Goal: Transaction & Acquisition: Purchase product/service

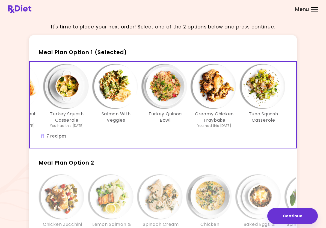
click at [297, 217] on button "Continue" at bounding box center [293, 216] width 51 height 16
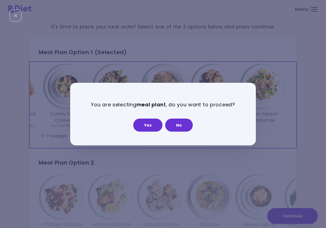
click at [181, 125] on button "No" at bounding box center [179, 124] width 28 height 13
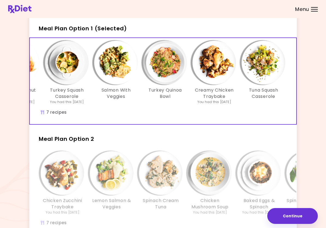
scroll to position [84, 0]
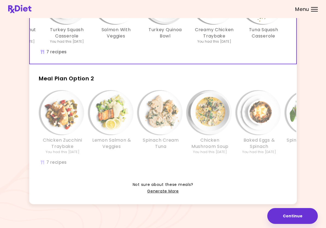
click at [164, 190] on link "Generate More" at bounding box center [162, 191] width 31 height 7
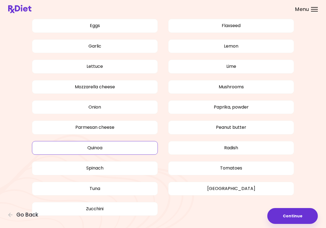
scroll to position [403, 0]
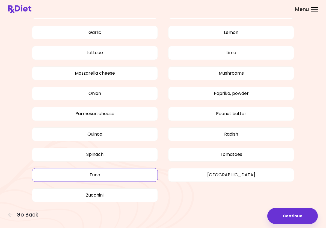
click at [118, 171] on button "Tuna" at bounding box center [95, 175] width 126 height 14
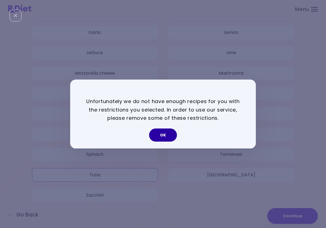
click at [166, 136] on button "OK" at bounding box center [163, 134] width 28 height 13
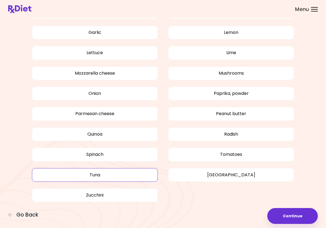
click at [297, 216] on button "Continue" at bounding box center [293, 216] width 51 height 16
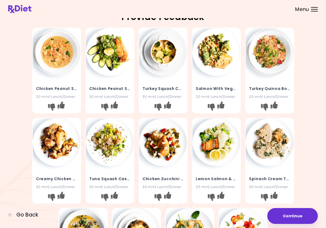
scroll to position [0, 0]
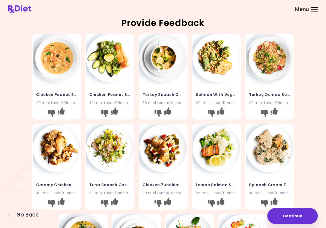
click at [315, 11] on div "Menu" at bounding box center [314, 9] width 7 height 4
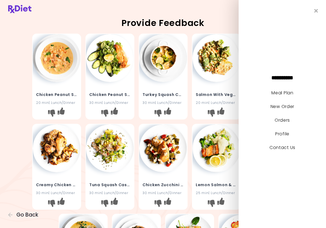
click at [289, 92] on link "Meal Plan" at bounding box center [283, 93] width 22 height 6
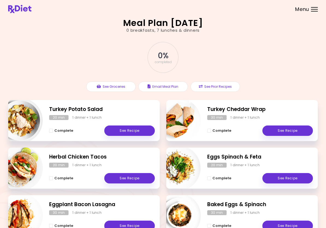
click at [316, 10] on div "Menu" at bounding box center [314, 9] width 7 height 4
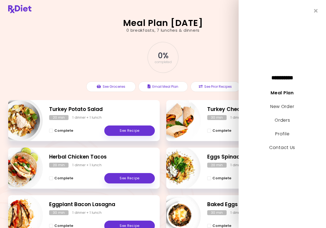
click at [291, 148] on link "Contact Us" at bounding box center [282, 147] width 26 height 6
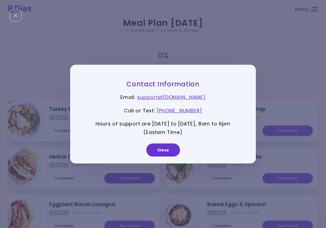
click at [163, 151] on button "Close" at bounding box center [163, 149] width 34 height 13
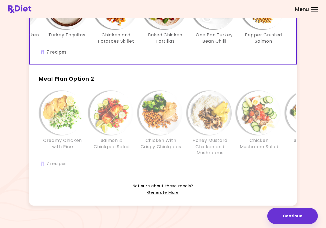
scroll to position [80, 0]
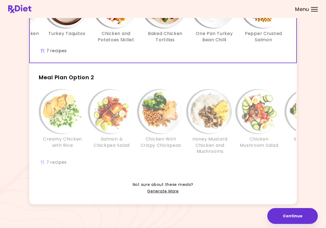
click at [233, 128] on div "Honey Mustard Chicken and Mushrooms" at bounding box center [210, 122] width 49 height 65
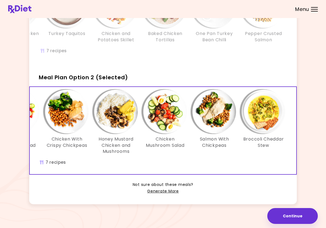
scroll to position [0, 94]
click at [169, 190] on link "Generate More" at bounding box center [162, 191] width 31 height 7
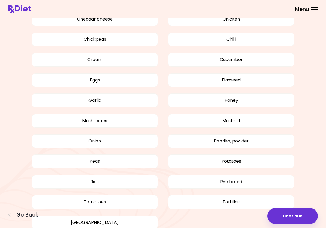
scroll to position [383, 0]
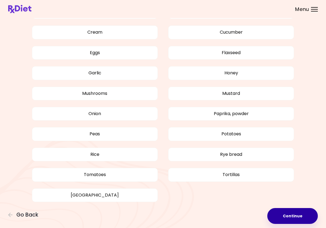
click at [306, 215] on button "Continue" at bounding box center [293, 216] width 51 height 16
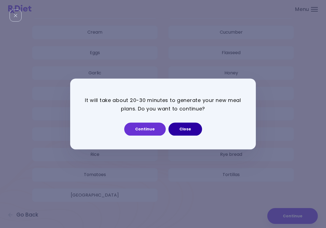
click at [189, 129] on button "Close" at bounding box center [186, 129] width 34 height 13
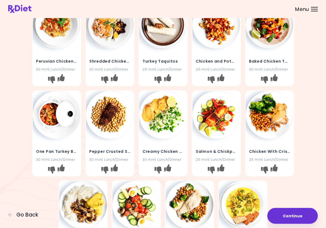
scroll to position [0, 0]
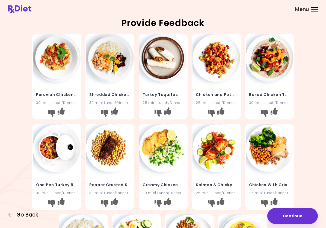
click at [17, 212] on span "Go Back" at bounding box center [27, 215] width 22 height 6
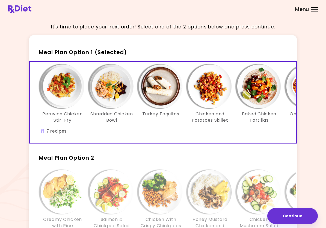
click at [65, 89] on img "Info - Peruvian Chicken Stir-Fry - Meal Plan Option 1 (Selected)" at bounding box center [63, 86] width 44 height 44
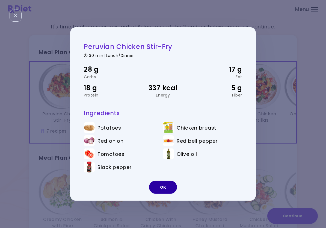
click at [167, 187] on button "OK" at bounding box center [163, 187] width 28 height 13
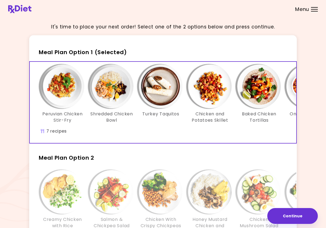
click at [121, 95] on img "Info - Shredded Chicken Bowl - Meal Plan Option 1 (Selected)" at bounding box center [112, 86] width 44 height 44
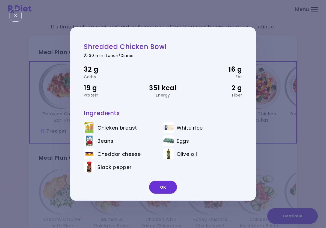
click at [168, 186] on button "OK" at bounding box center [163, 187] width 28 height 13
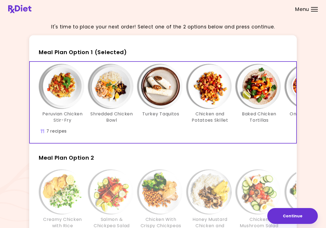
click at [168, 94] on img "Info - Turkey Taquitos - Meal Plan Option 1 (Selected)" at bounding box center [161, 86] width 44 height 44
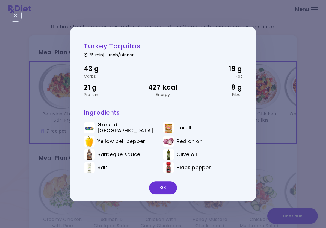
click at [164, 186] on button "OK" at bounding box center [163, 187] width 28 height 13
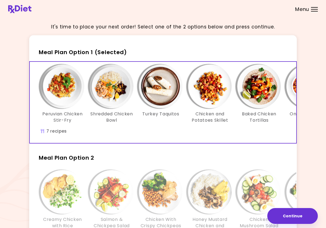
click at [215, 93] on img "Info - Chicken and Potatoes Skillet - Meal Plan Option 1 (Selected)" at bounding box center [210, 86] width 44 height 44
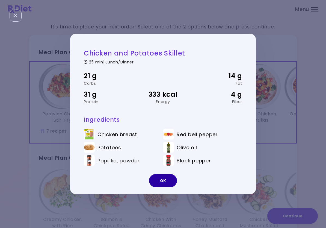
click at [166, 182] on button "OK" at bounding box center [163, 180] width 28 height 13
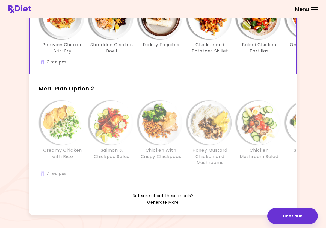
scroll to position [76, 0]
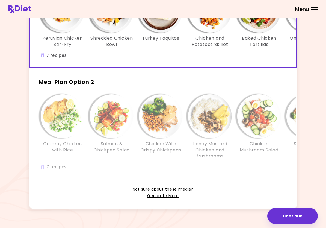
click at [89, 142] on div "Salmon & Chickpea Salad" at bounding box center [111, 126] width 49 height 65
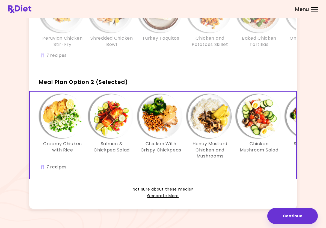
click at [212, 124] on img "Info - Honey Mustard Chicken and Mushrooms - Meal Plan Option 2 (Selected)" at bounding box center [210, 116] width 44 height 44
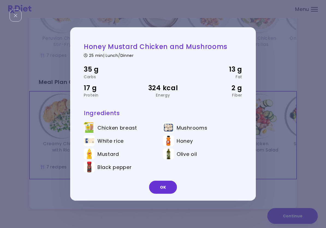
click at [163, 187] on button "OK" at bounding box center [163, 187] width 28 height 13
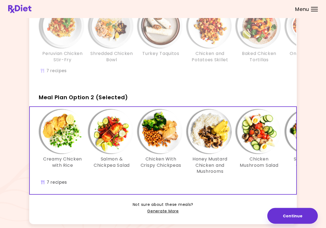
scroll to position [0, 0]
click at [63, 141] on img "Info - Creamy Chicken with Rice - Meal Plan Option 2 (Selected)" at bounding box center [63, 132] width 44 height 44
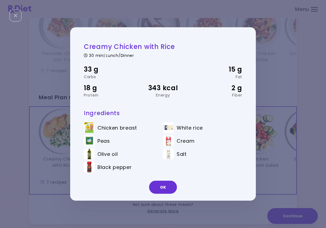
click at [165, 185] on button "OK" at bounding box center [163, 187] width 28 height 13
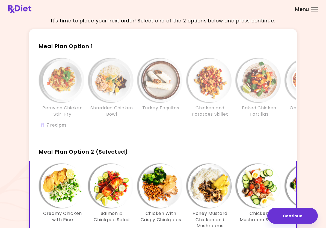
scroll to position [0, 0]
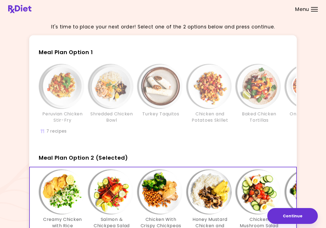
click at [78, 97] on img "Info - Peruvian Chicken Stir-Fry - Meal Plan Option 1" at bounding box center [63, 86] width 44 height 44
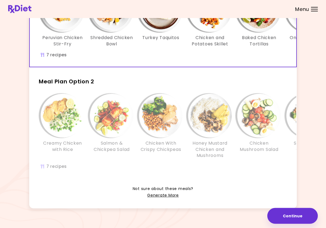
scroll to position [80, 0]
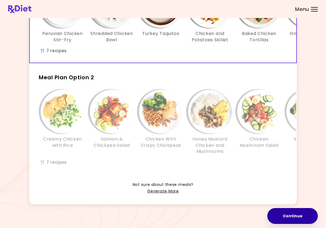
click at [300, 216] on button "Continue" at bounding box center [293, 216] width 51 height 16
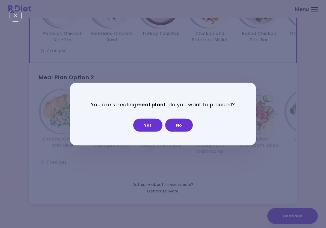
click at [149, 125] on button "Yes" at bounding box center [147, 124] width 29 height 13
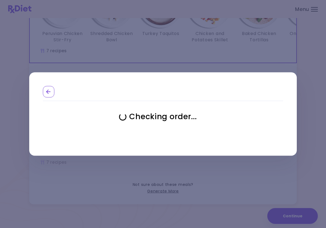
select select "**********"
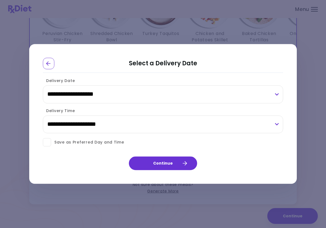
click at [49, 144] on span at bounding box center [47, 142] width 8 height 8
click at [172, 163] on button "Continue" at bounding box center [163, 164] width 68 height 14
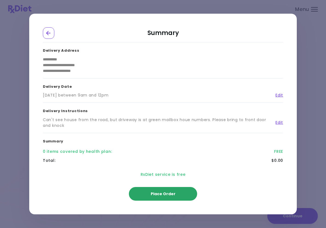
click at [177, 193] on button "Place Order" at bounding box center [163, 194] width 68 height 14
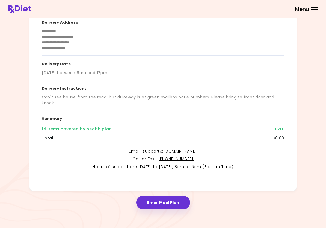
scroll to position [56, 0]
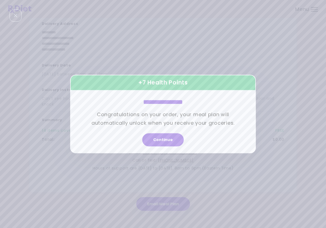
click at [173, 139] on button "Continue" at bounding box center [163, 139] width 42 height 13
